Goal: Task Accomplishment & Management: Use online tool/utility

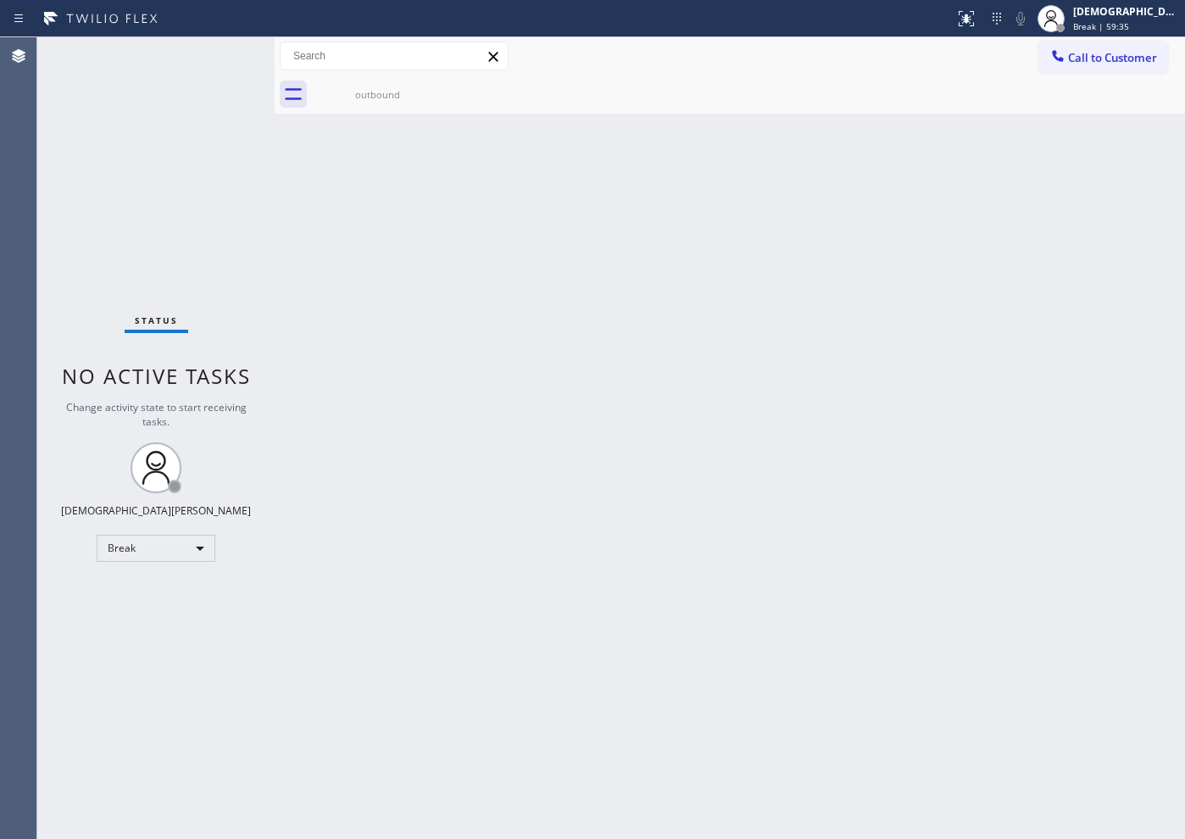
drag, startPoint x: 886, startPoint y: 397, endPoint x: 890, endPoint y: 419, distance: 22.3
click at [885, 397] on div "Back to Dashboard Change Sender ID Customers Technicians Select a contact Outbo…" at bounding box center [730, 438] width 910 height 802
click at [167, 669] on div "Status No active tasks Change activity state to start receiving tasks. Christia…" at bounding box center [155, 438] width 237 height 802
click at [149, 548] on div "Break" at bounding box center [156, 548] width 119 height 27
drag, startPoint x: 133, startPoint y: 595, endPoint x: 301, endPoint y: 541, distance: 176.3
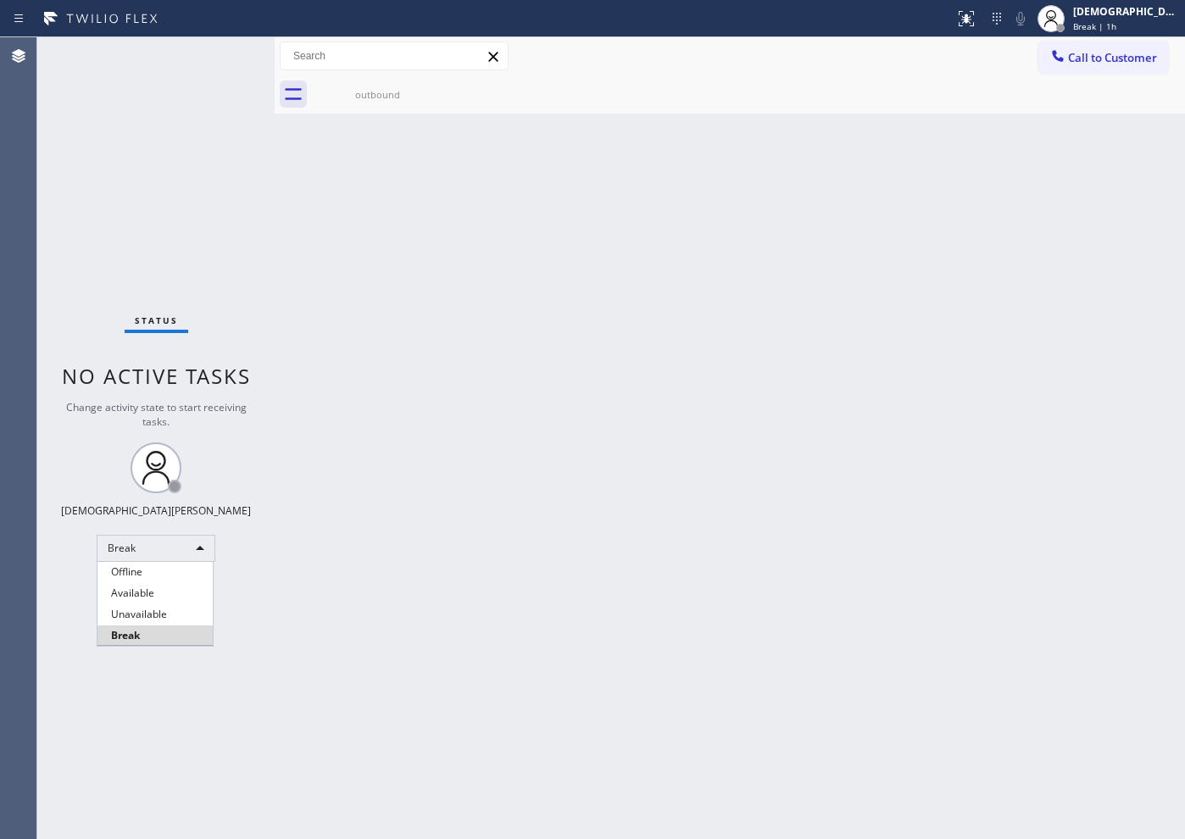
click at [135, 594] on li "Available" at bounding box center [154, 593] width 115 height 20
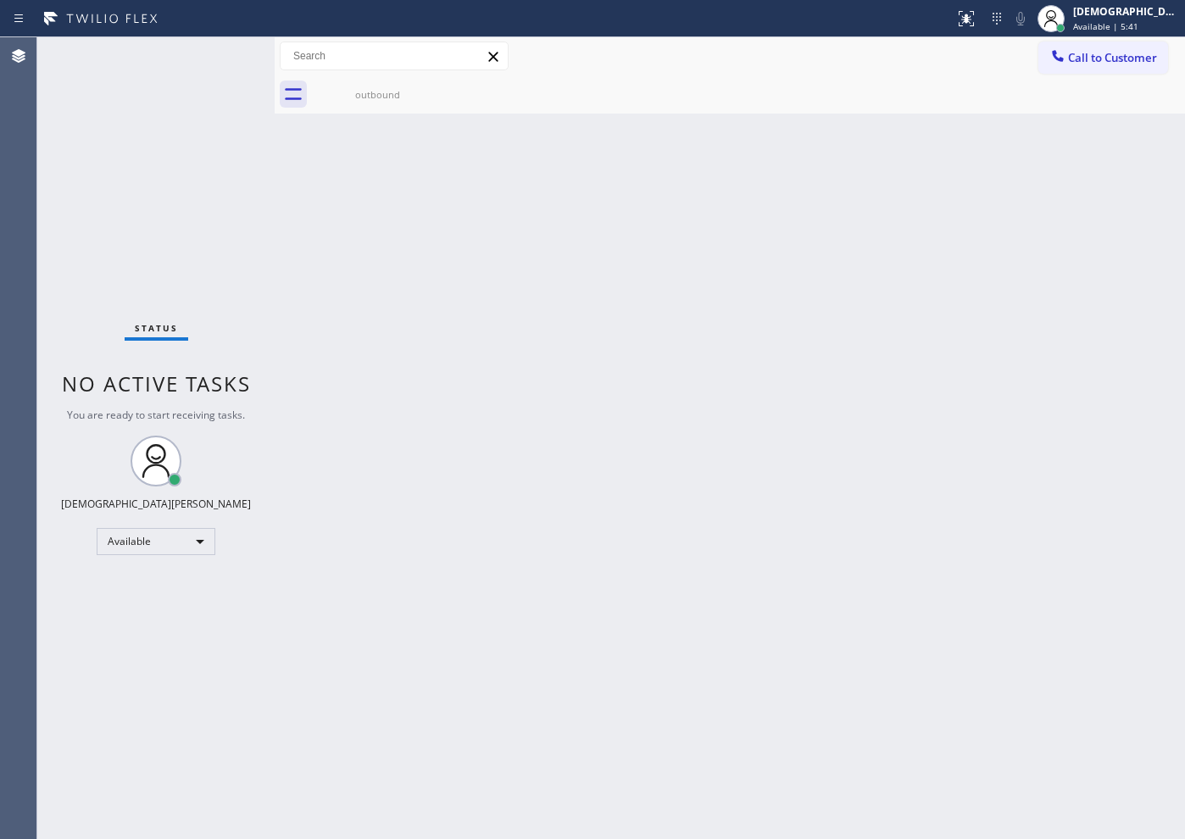
click at [141, 197] on div "Status No active tasks You are ready to start receiving tasks. Christian Cinco …" at bounding box center [155, 438] width 237 height 802
click at [158, 143] on div "Status No active tasks You are ready to start receiving tasks. Christian Cinco …" at bounding box center [155, 438] width 237 height 802
click at [120, 226] on div "Status No active tasks You are ready to start receiving tasks. Christian Cinco …" at bounding box center [155, 438] width 237 height 802
click at [162, 248] on div "Status No active tasks You are ready to start receiving tasks. Christian Cinco …" at bounding box center [155, 438] width 237 height 802
click at [130, 239] on div "Status No active tasks You are ready to start receiving tasks. Christian Cinco …" at bounding box center [155, 438] width 237 height 802
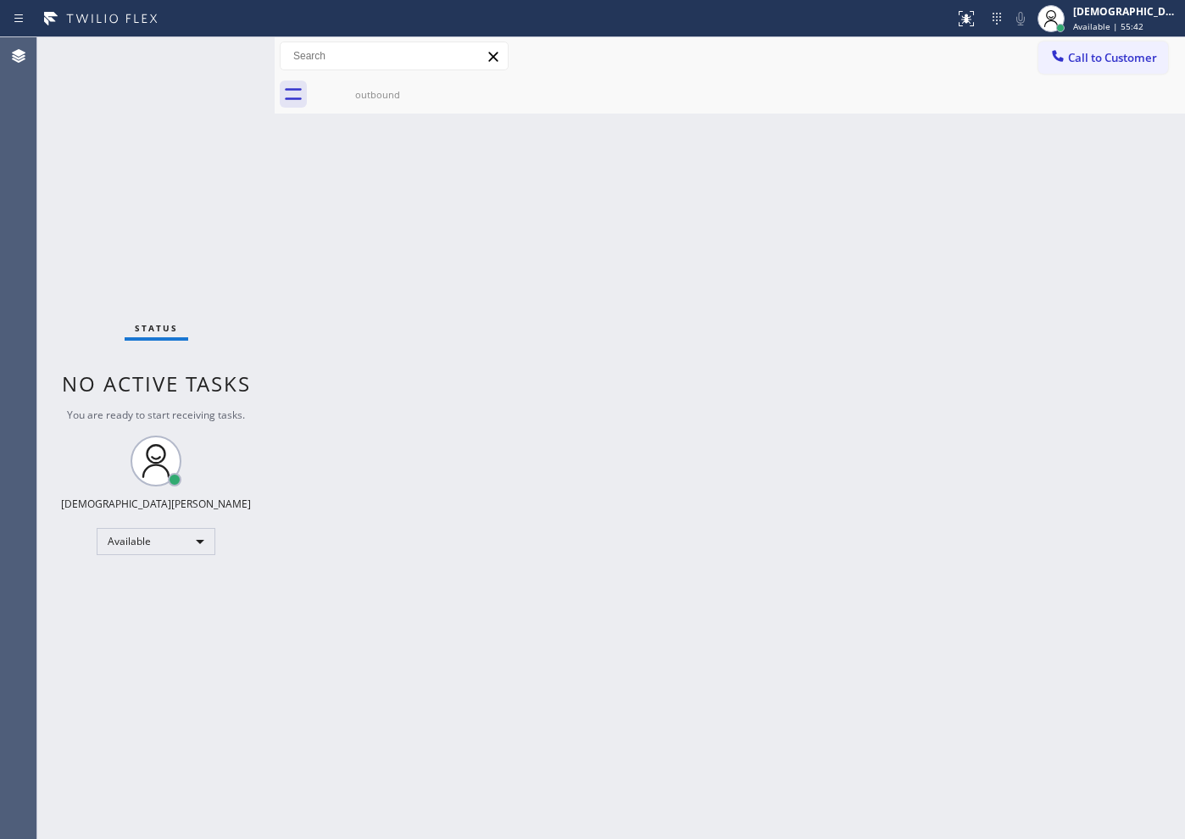
click at [141, 221] on div "Status No active tasks You are ready to start receiving tasks. Christian Cinco …" at bounding box center [155, 438] width 237 height 802
click at [216, 60] on div "Status No active tasks You are ready to start receiving tasks. Christian Cinco …" at bounding box center [155, 438] width 237 height 802
click at [219, 178] on div "Status No active tasks You are ready to start receiving tasks. Christian Cinco …" at bounding box center [155, 438] width 237 height 802
click at [1004, 314] on div "Back to Dashboard Change Sender ID Customers Technicians Select a contact Outbo…" at bounding box center [730, 438] width 910 height 802
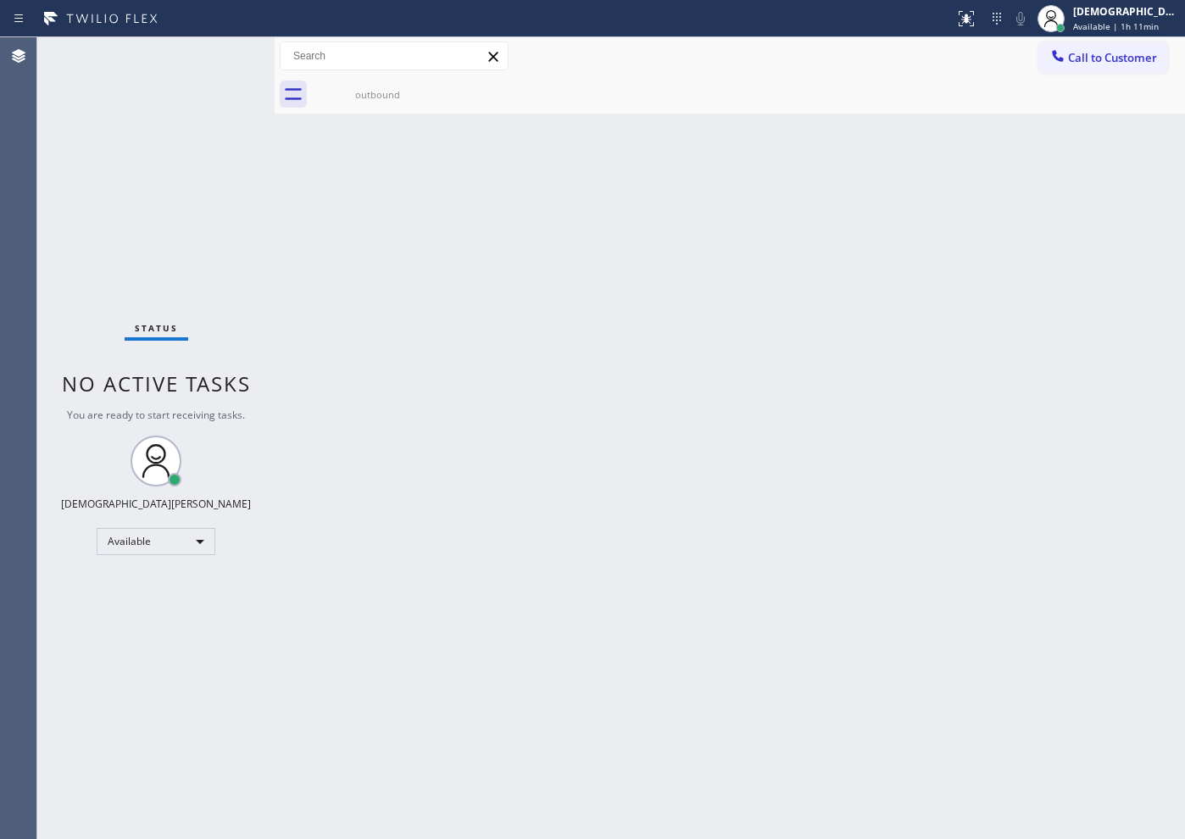
click at [1004, 314] on div "Back to Dashboard Change Sender ID Customers Technicians Select a contact Outbo…" at bounding box center [730, 438] width 910 height 802
click at [163, 119] on div "Status No active tasks You are ready to start receiving tasks. Christian Cinco …" at bounding box center [155, 438] width 237 height 802
click at [181, 293] on div "Status No active tasks You are ready to start receiving tasks. Christian Cinco …" at bounding box center [155, 438] width 237 height 802
click at [1136, 20] on span "Available | 1h 21min" at bounding box center [1116, 26] width 86 height 12
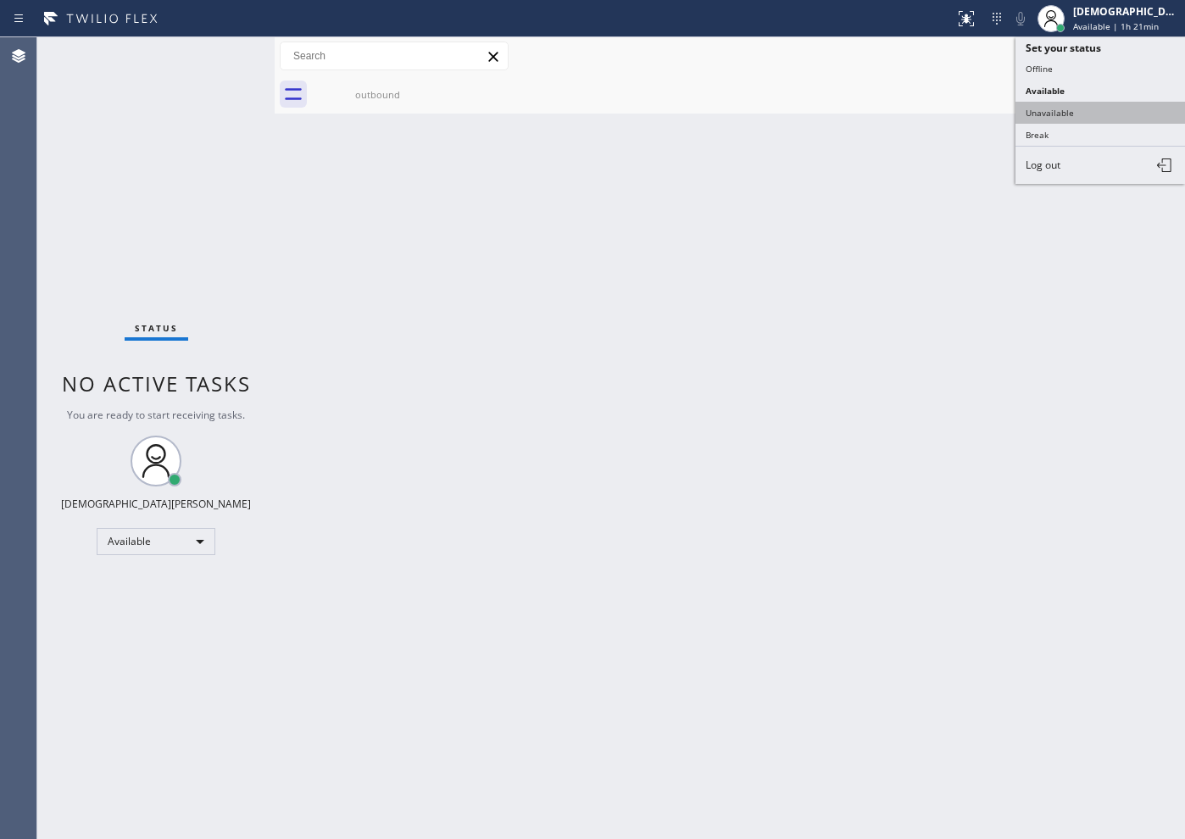
click at [1063, 116] on button "Unavailable" at bounding box center [1099, 113] width 169 height 22
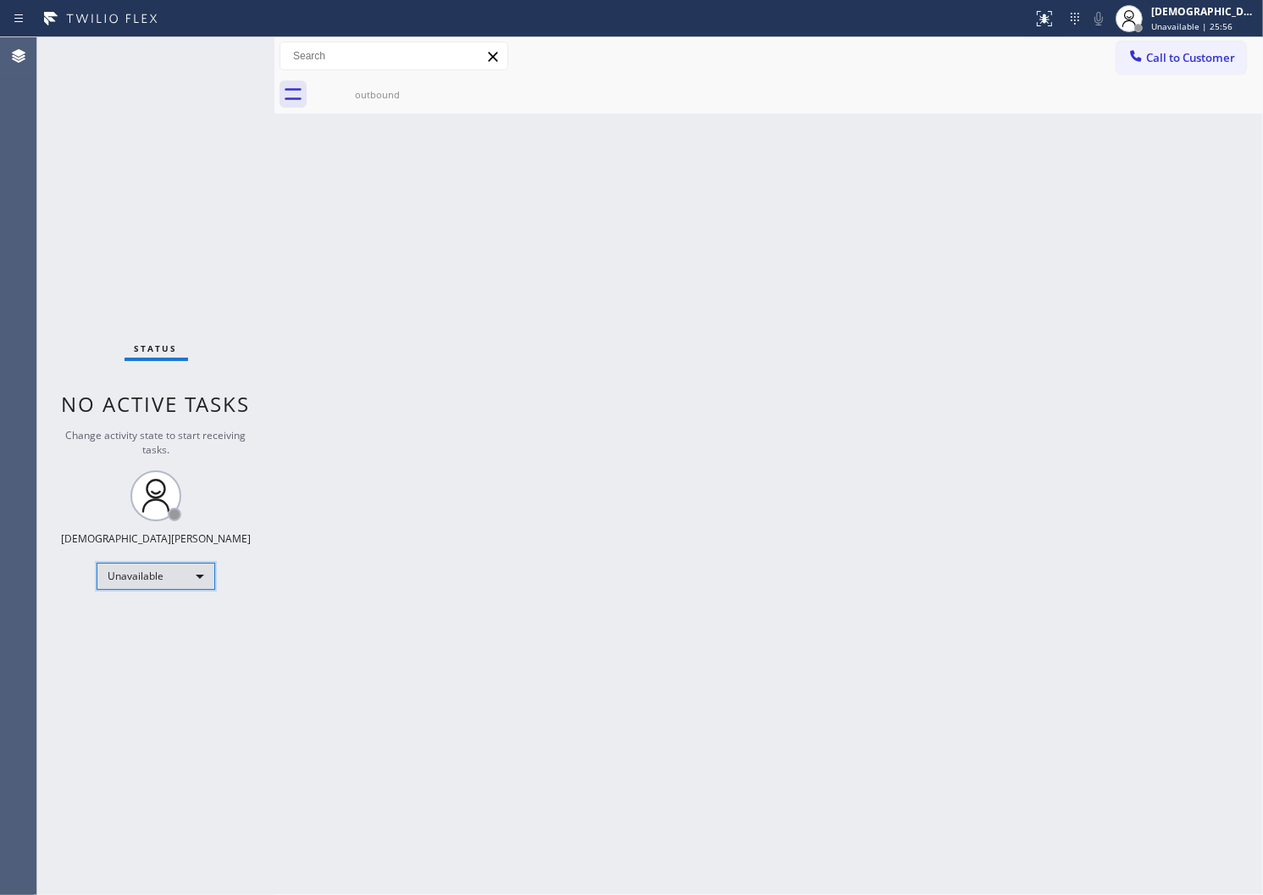
click at [143, 579] on div "Unavailable" at bounding box center [156, 576] width 119 height 27
click at [129, 614] on li "Available" at bounding box center [154, 619] width 115 height 20
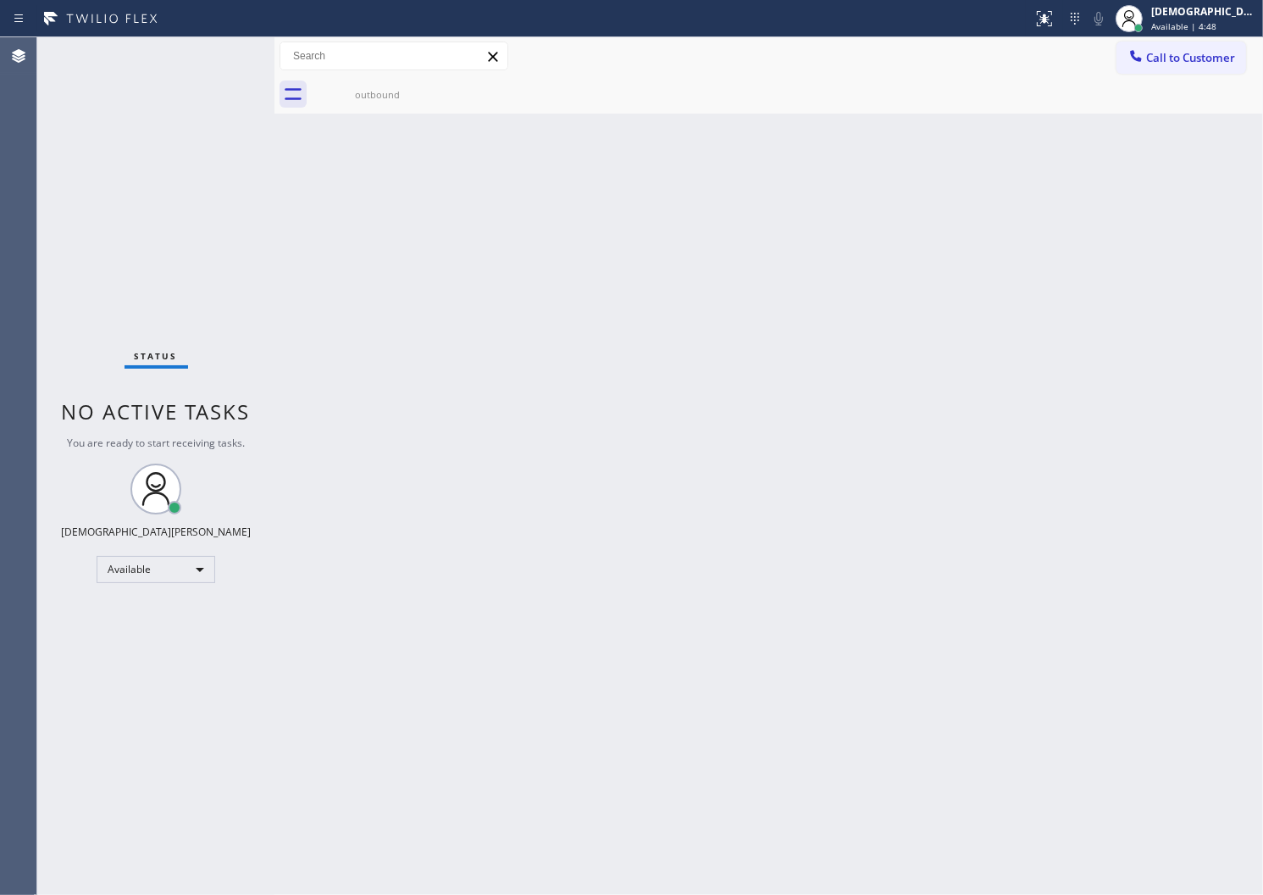
click at [157, 155] on div "Status No active tasks You are ready to start receiving tasks. Christian Cinco …" at bounding box center [155, 465] width 237 height 857
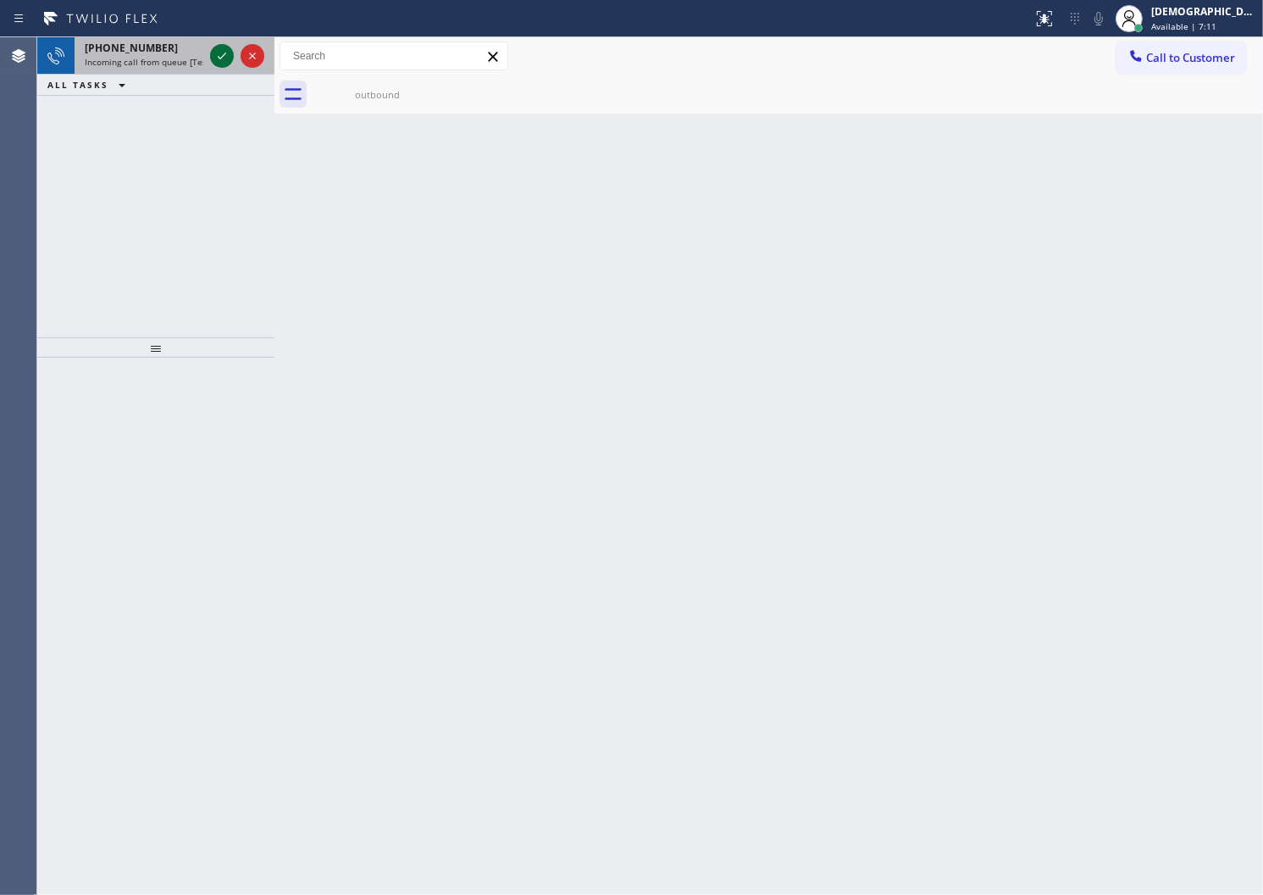
click at [225, 53] on icon at bounding box center [222, 56] width 8 height 7
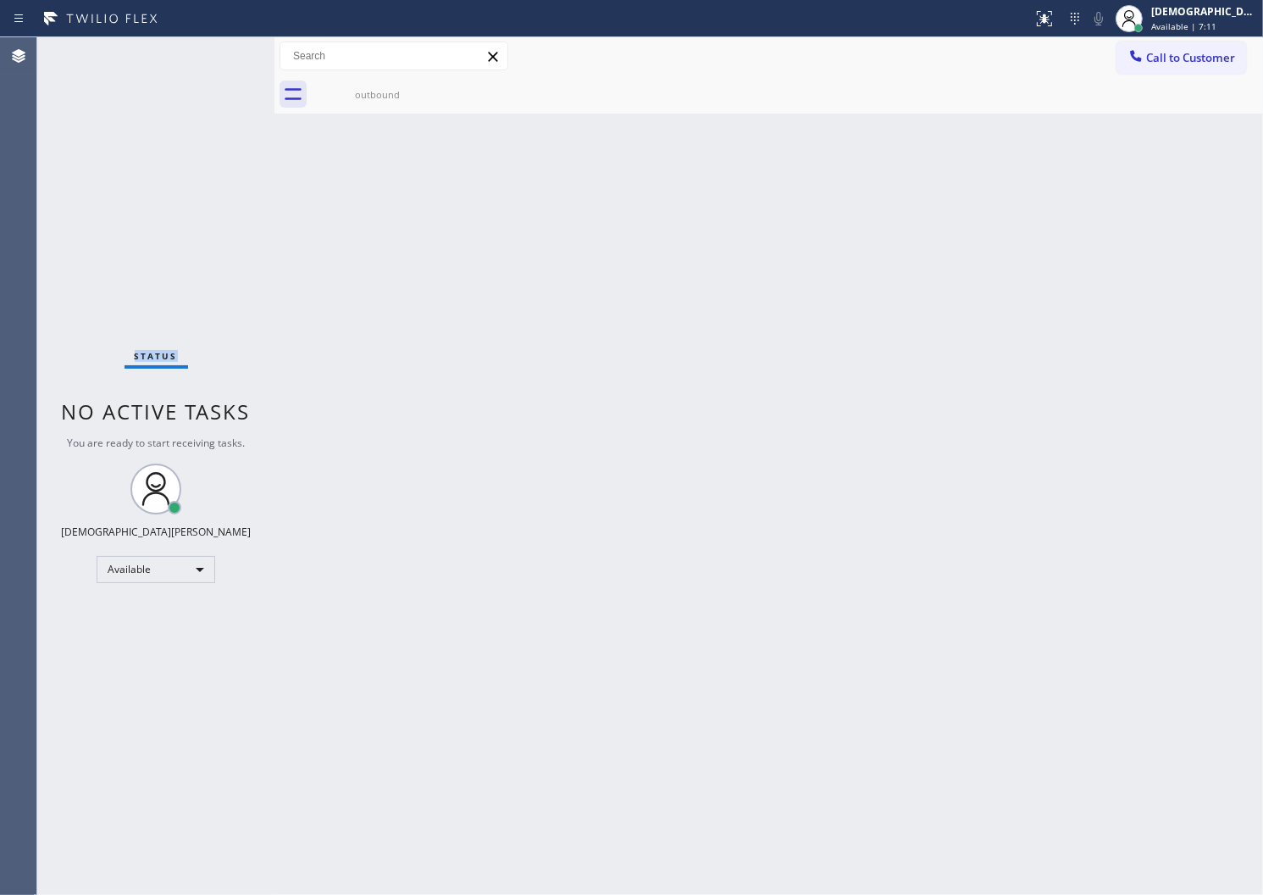
click at [225, 53] on div "Status No active tasks You are ready to start receiving tasks. Christian Cinco …" at bounding box center [155, 465] width 237 height 857
click at [755, 451] on div "Back to Dashboard Change Sender ID Customers Technicians Select a contact Outbo…" at bounding box center [769, 465] width 989 height 857
click at [215, 284] on div "Status No active tasks You are ready to start receiving tasks. Christian Cinco …" at bounding box center [155, 465] width 237 height 857
click at [164, 560] on div "Available" at bounding box center [156, 569] width 119 height 27
click at [163, 650] on li "Break" at bounding box center [154, 655] width 115 height 20
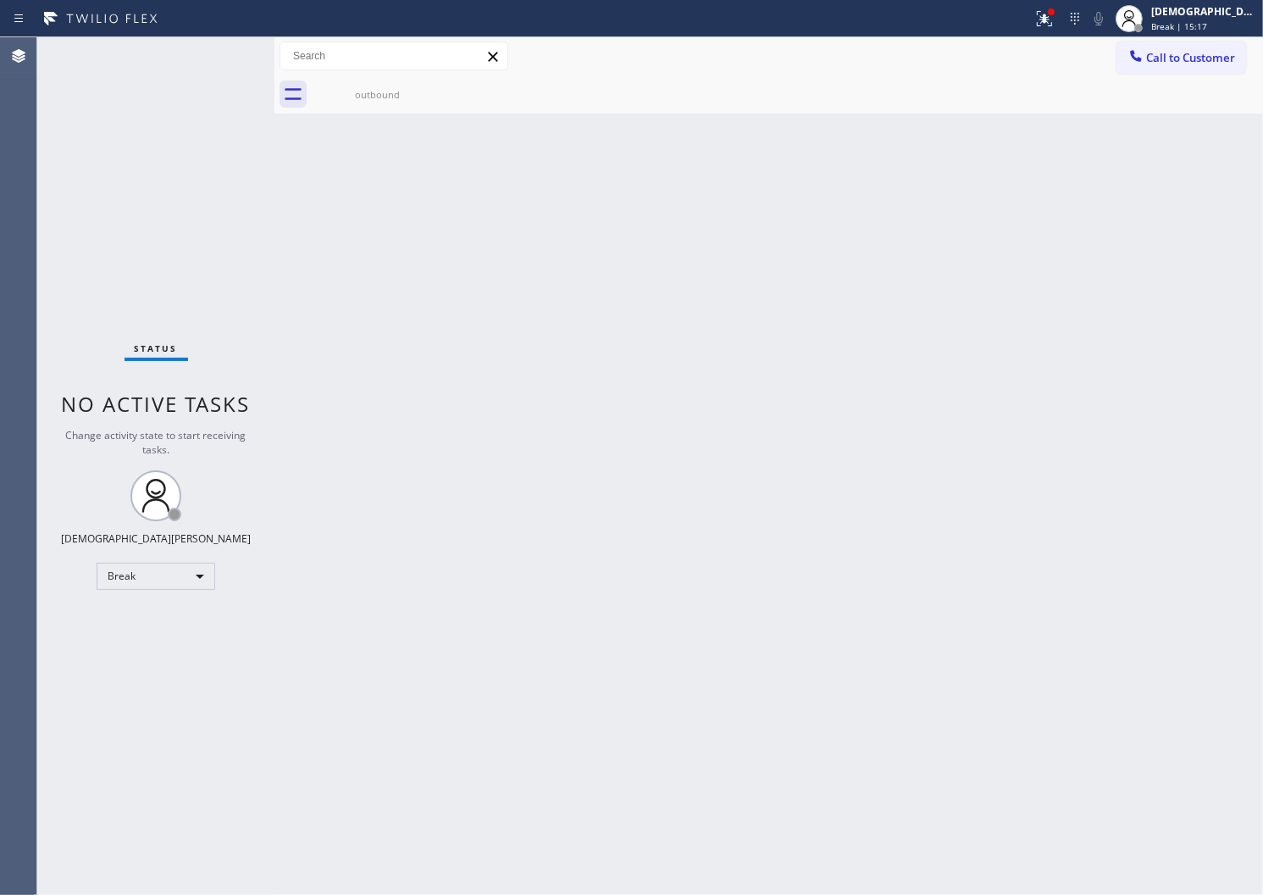
drag, startPoint x: 114, startPoint y: 268, endPoint x: 119, endPoint y: 276, distance: 9.9
click at [114, 268] on div "Status No active tasks Change activity state to start receiving tasks. Christia…" at bounding box center [155, 465] width 237 height 857
click at [157, 574] on div "Break" at bounding box center [156, 576] width 119 height 27
click at [150, 624] on li "Available" at bounding box center [154, 619] width 115 height 20
click at [1040, 422] on div "Back to Dashboard Change Sender ID Customers Technicians Select a contact Outbo…" at bounding box center [769, 465] width 989 height 857
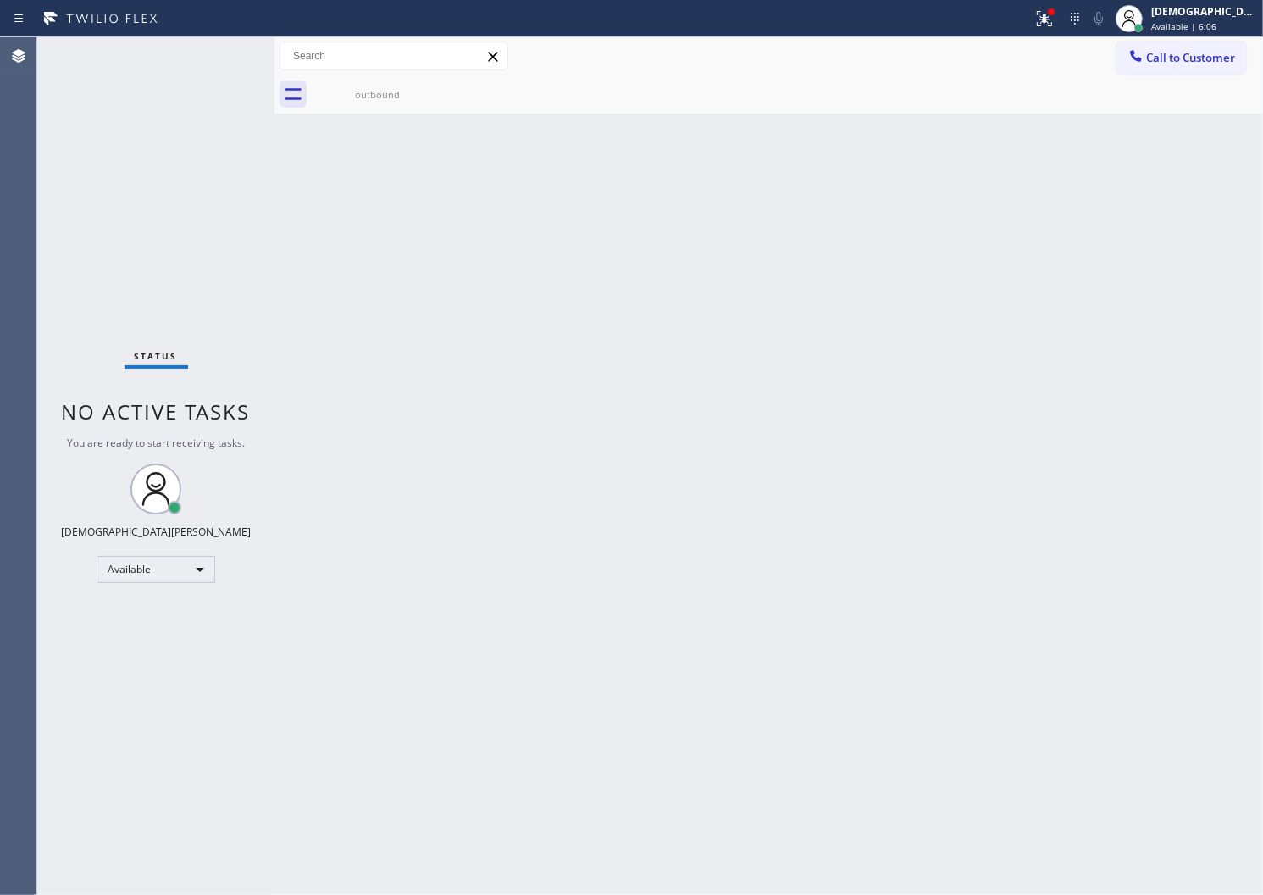
click at [940, 375] on div "Back to Dashboard Change Sender ID Customers Technicians Select a contact Outbo…" at bounding box center [769, 465] width 989 height 857
click at [213, 275] on div "Status No active tasks You are ready to start receiving tasks. Christian Cinco …" at bounding box center [155, 465] width 237 height 857
click at [125, 275] on div "Status No active tasks You are ready to start receiving tasks. Christian Cinco …" at bounding box center [155, 465] width 237 height 857
click at [1055, 19] on icon at bounding box center [1045, 18] width 20 height 20
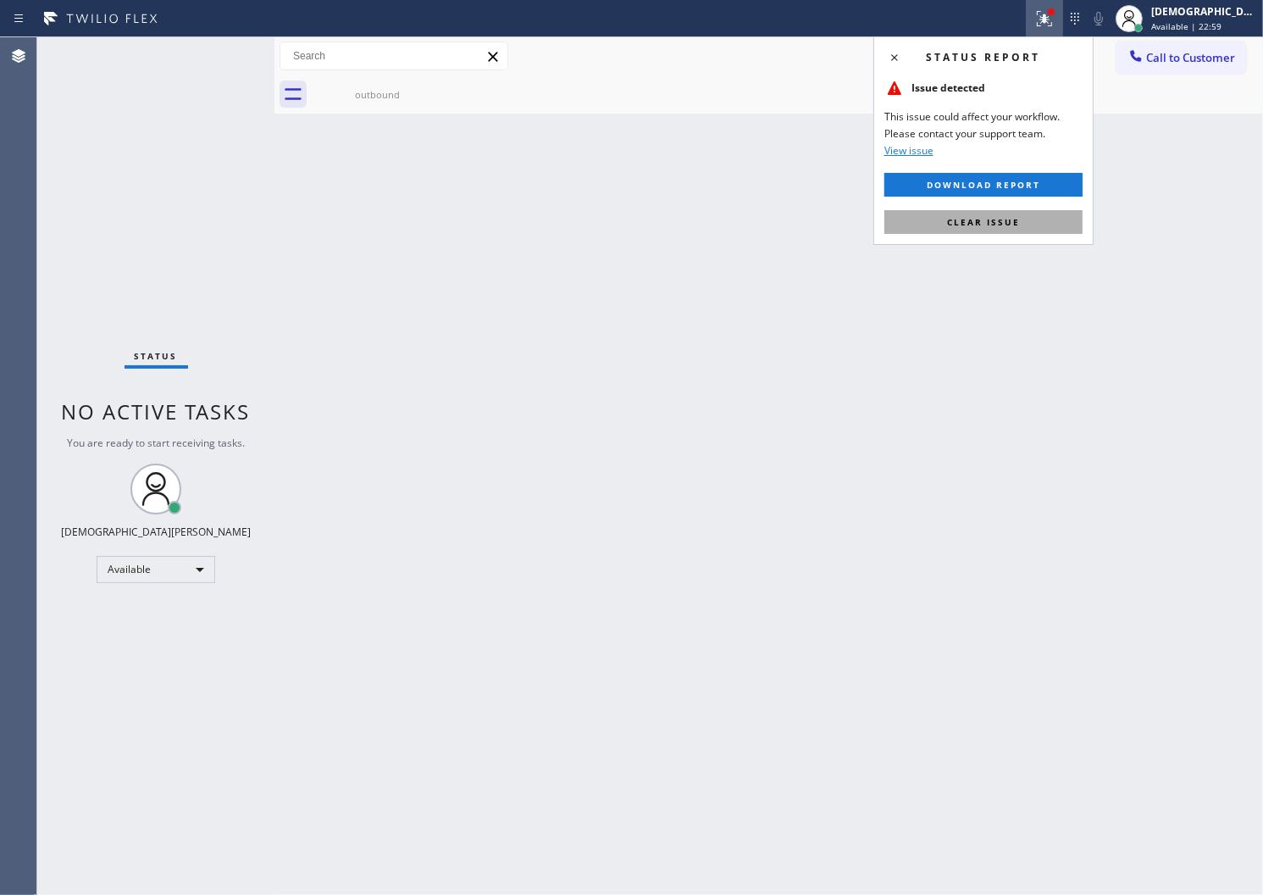
click at [1040, 223] on button "Clear issue" at bounding box center [984, 222] width 198 height 24
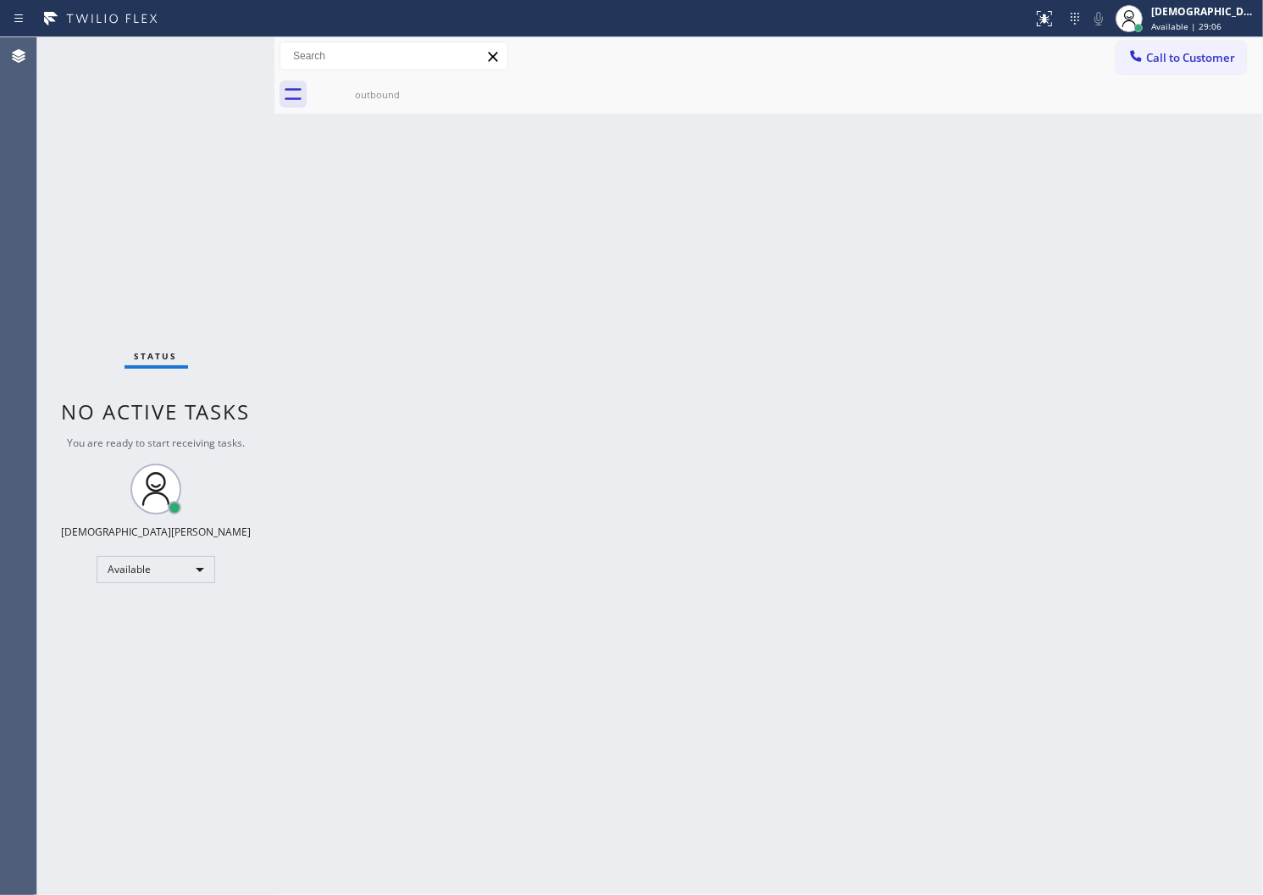
click at [161, 227] on div "Status No active tasks You are ready to start receiving tasks. Christian Cinco …" at bounding box center [155, 465] width 237 height 857
click at [963, 813] on div "Back to Dashboard Change Sender ID Customers Technicians Select a contact Outbo…" at bounding box center [769, 465] width 989 height 857
click at [119, 742] on div "Status No active tasks You are ready to start receiving tasks. Christian Cinco …" at bounding box center [155, 465] width 237 height 857
click at [236, 295] on div "Status No active tasks You are ready to start receiving tasks. Christian Cinco …" at bounding box center [155, 465] width 237 height 857
